Goal: Connect with others: Share content

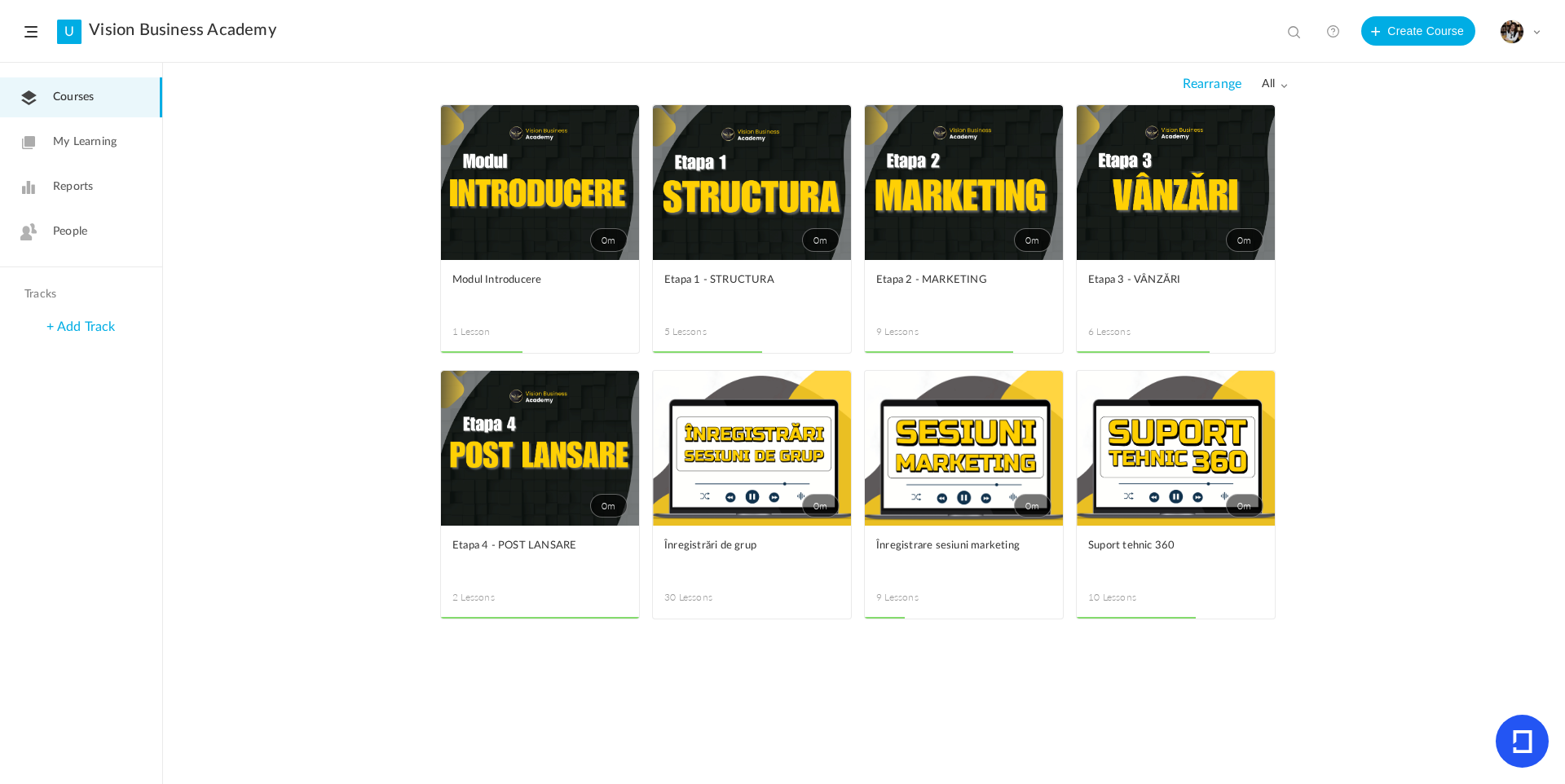
click at [108, 237] on link "People" at bounding box center [81, 231] width 162 height 39
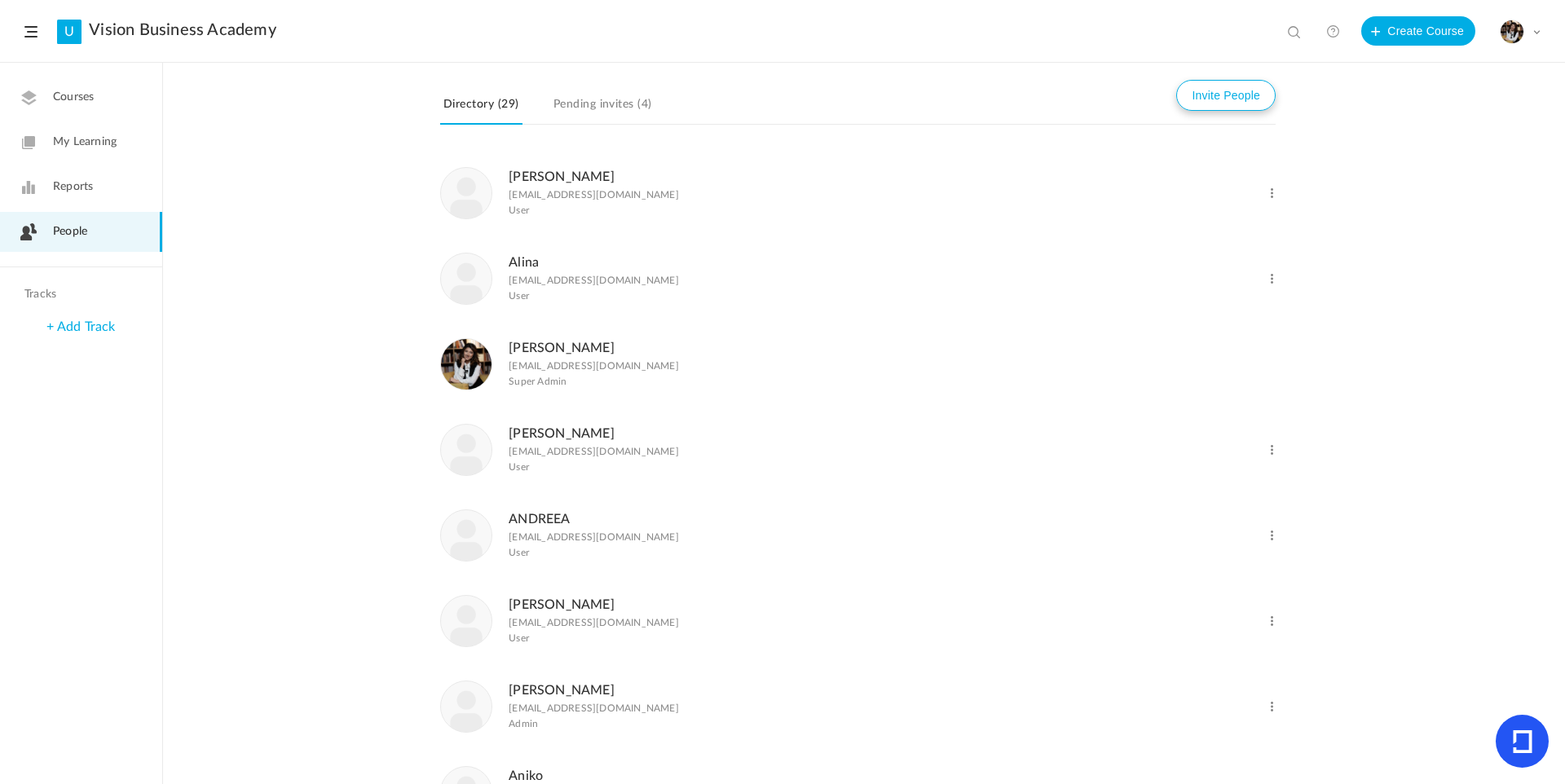
click at [1240, 88] on button "Invite People" at bounding box center [1226, 95] width 99 height 31
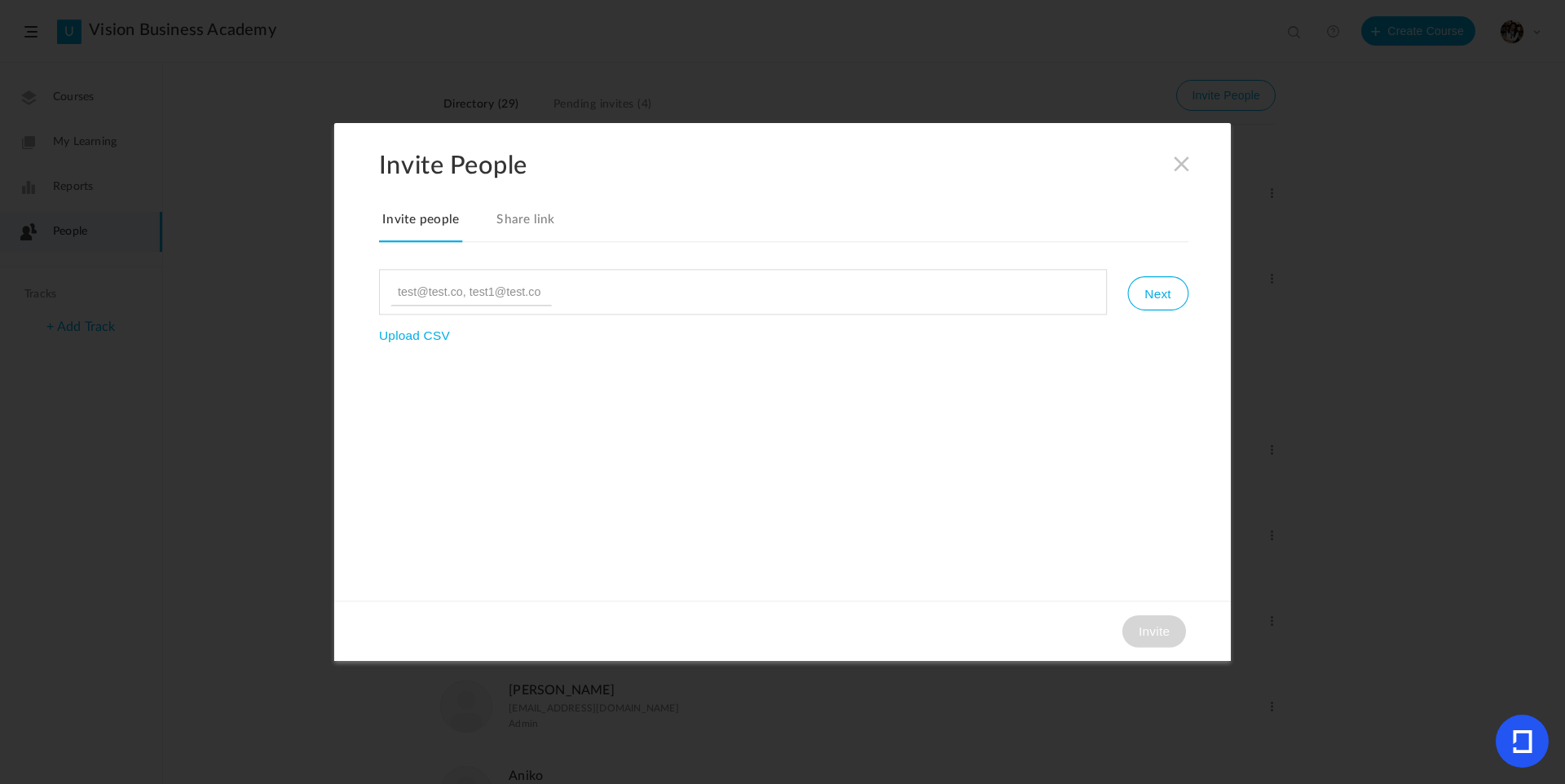
click at [521, 222] on link "Share link" at bounding box center [526, 226] width 66 height 35
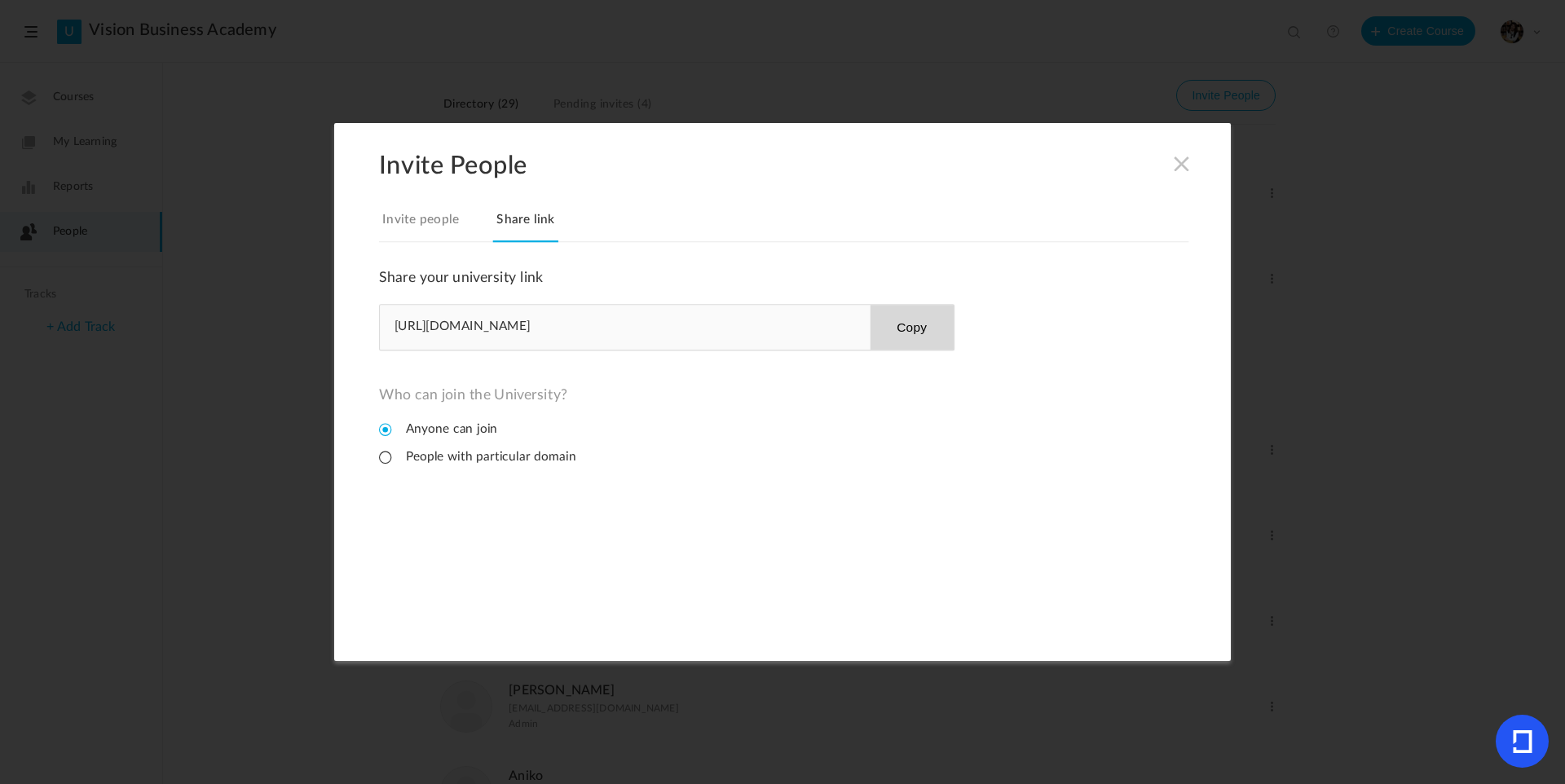
click at [527, 222] on link "Share link" at bounding box center [526, 226] width 66 height 35
click at [931, 337] on button "Copy" at bounding box center [912, 327] width 84 height 45
click at [924, 325] on button "Copy" at bounding box center [912, 327] width 84 height 45
click at [305, 41] on section "Invite People Invite people Share link Share your university link [URL][DOMAIN_…" at bounding box center [782, 392] width 1565 height 784
